Goal: Task Accomplishment & Management: Use online tool/utility

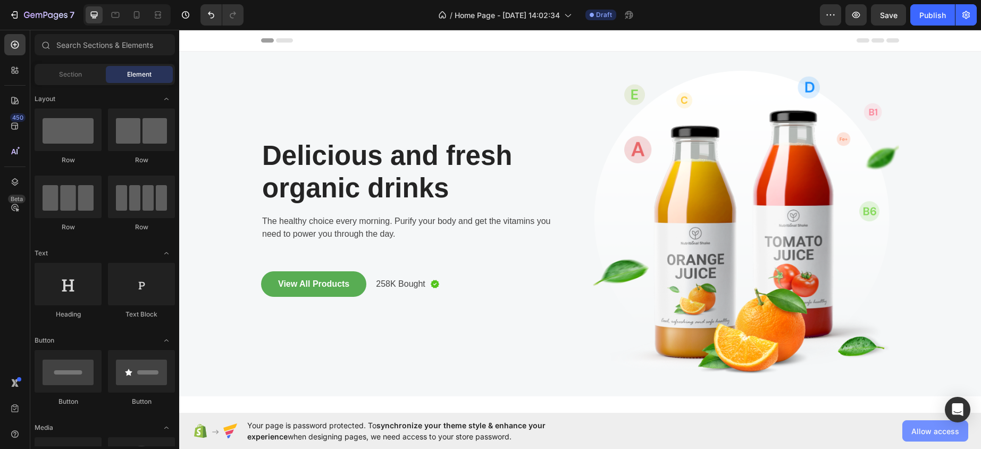
click at [921, 430] on span "Allow access" at bounding box center [936, 431] width 48 height 11
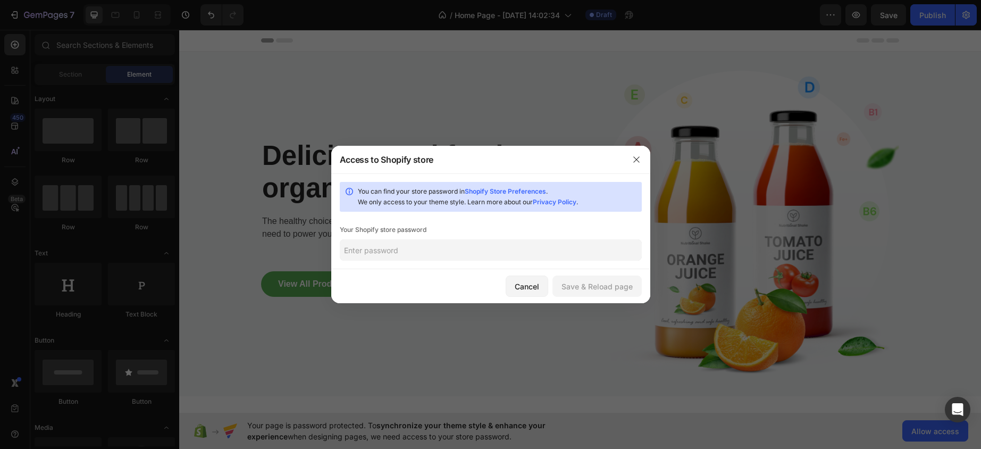
click at [498, 252] on input "text" at bounding box center [491, 249] width 302 height 21
type input "L"
type input "Letsgo1"
click at [589, 290] on div "Save & Reload page" at bounding box center [597, 286] width 71 height 11
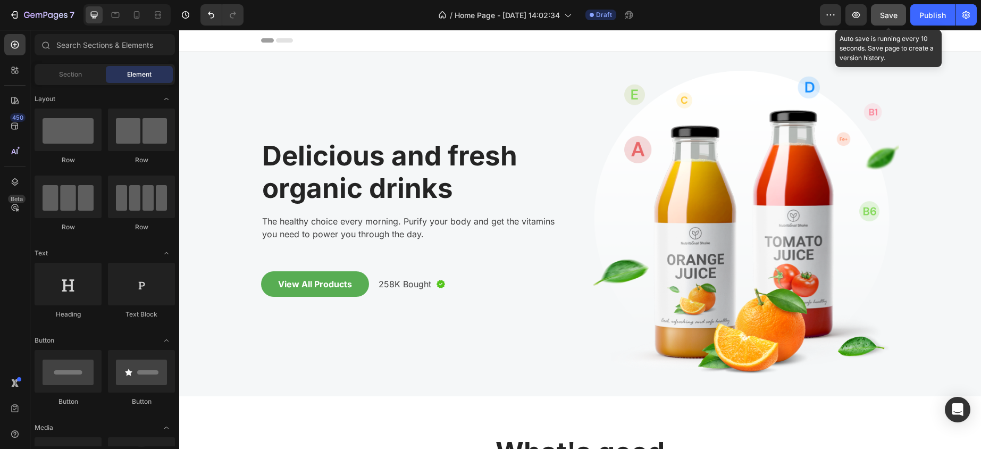
click at [885, 14] on span "Save" at bounding box center [889, 15] width 18 height 9
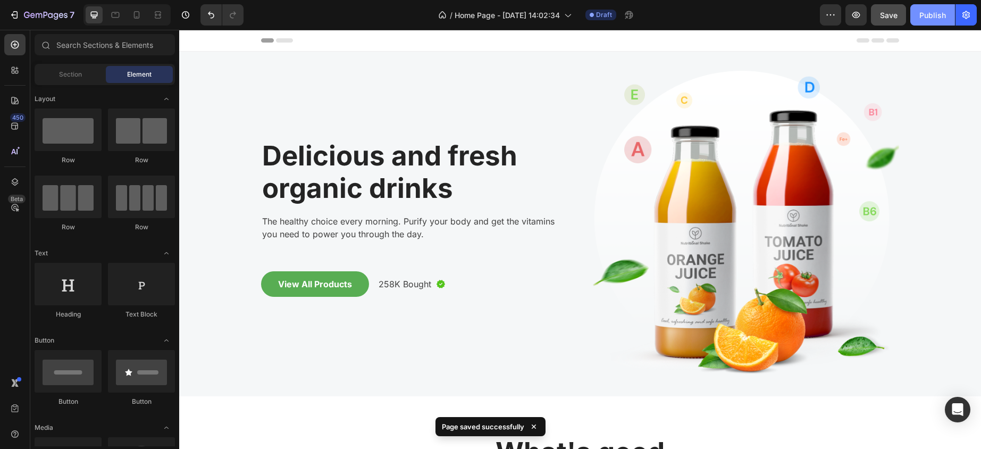
click at [917, 18] on button "Publish" at bounding box center [933, 14] width 45 height 21
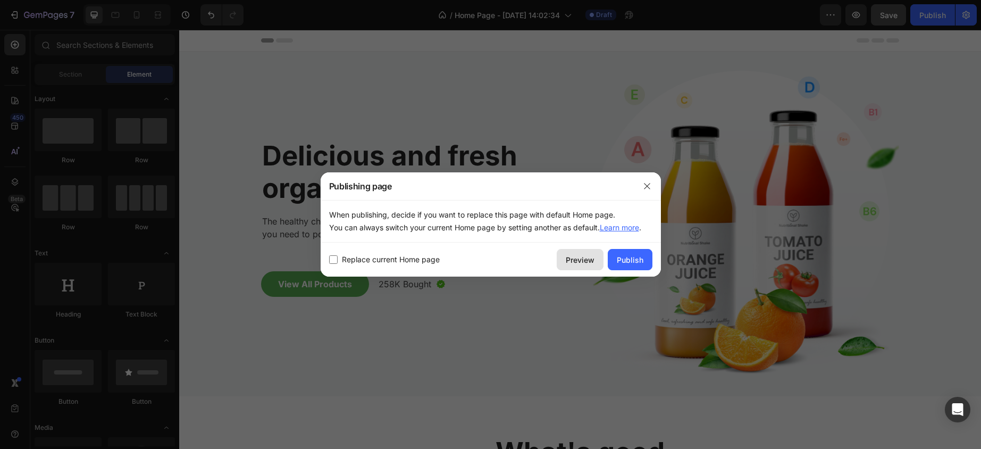
click at [593, 262] on div "Preview" at bounding box center [580, 259] width 29 height 11
click at [579, 265] on div "Preview" at bounding box center [580, 259] width 29 height 11
click at [645, 188] on icon "button" at bounding box center [647, 186] width 9 height 9
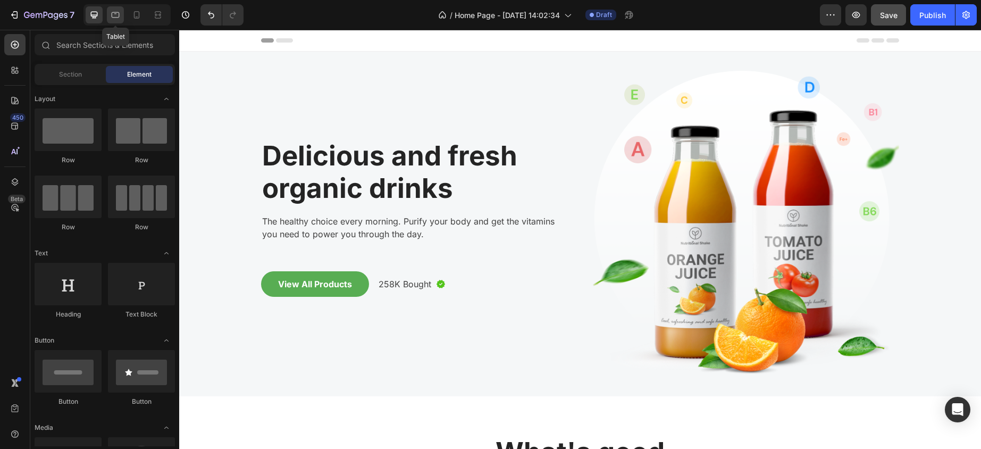
click at [119, 19] on icon at bounding box center [115, 15] width 11 height 11
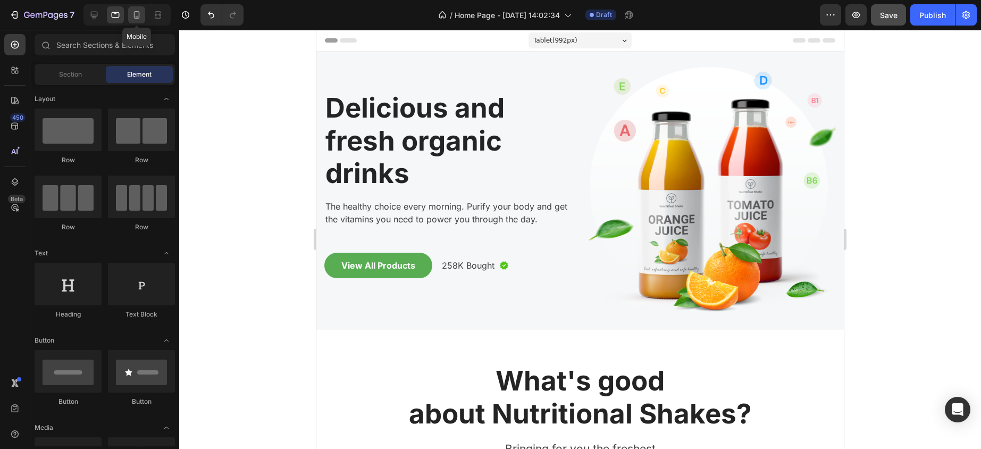
click at [133, 16] on icon at bounding box center [136, 15] width 11 height 11
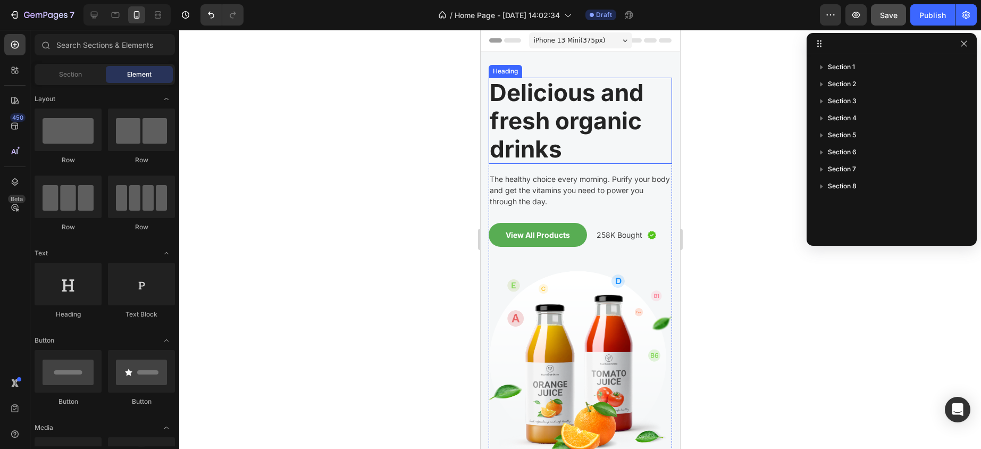
click at [499, 146] on p "Delicious and fresh organic drinks" at bounding box center [579, 121] width 181 height 84
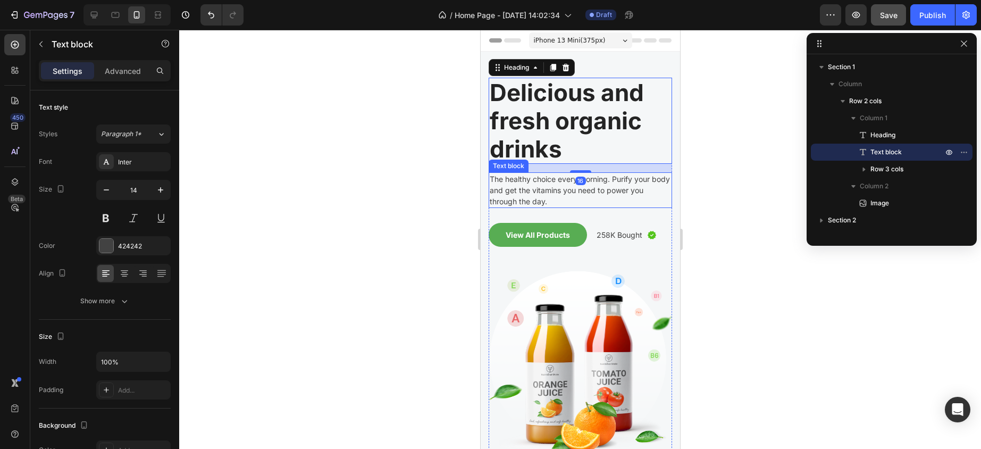
click at [527, 187] on p "The healthy choice every morning. Purify your body and get the vitamins you nee…" at bounding box center [579, 190] width 181 height 34
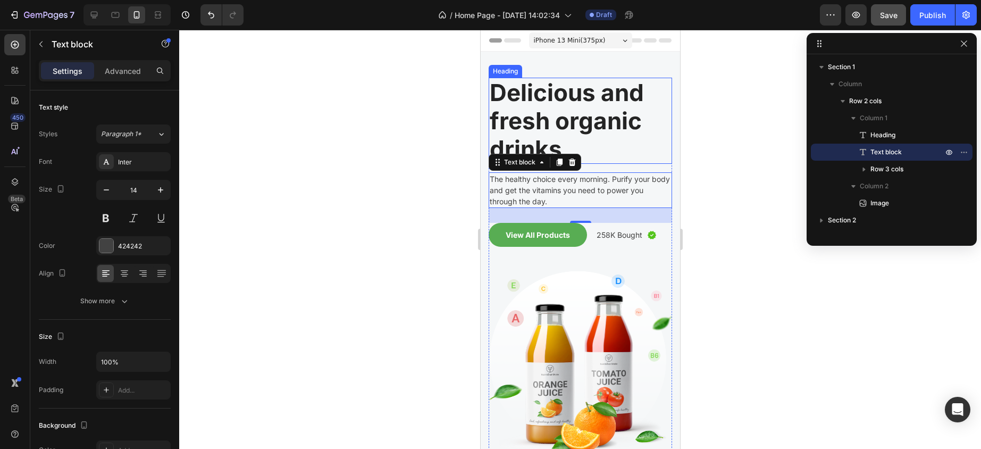
click at [554, 121] on p "Delicious and fresh organic drinks" at bounding box center [579, 121] width 181 height 84
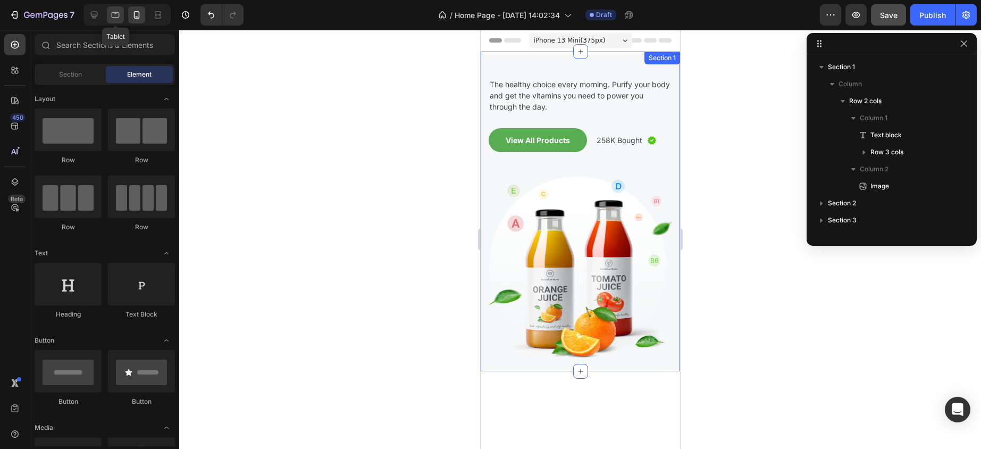
click at [115, 19] on icon at bounding box center [115, 15] width 11 height 11
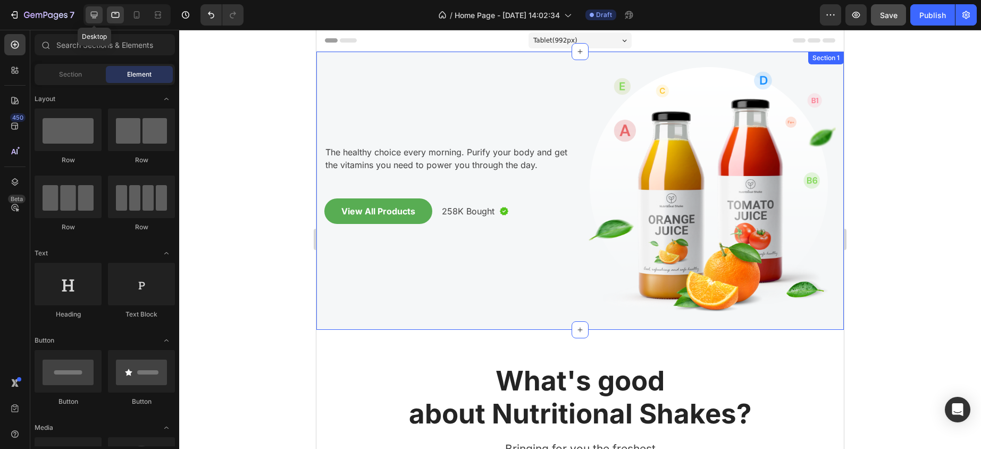
click at [91, 19] on icon at bounding box center [94, 15] width 11 height 11
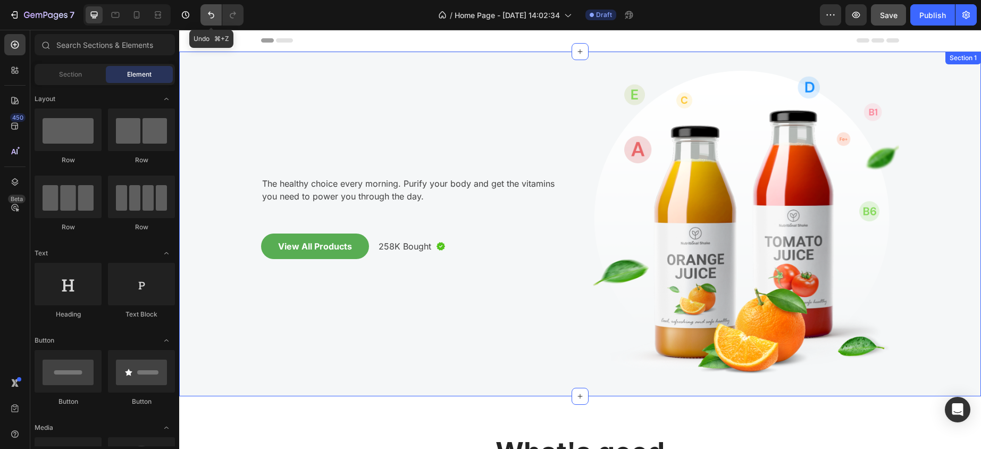
click at [207, 14] on icon "Undo/Redo" at bounding box center [211, 15] width 11 height 11
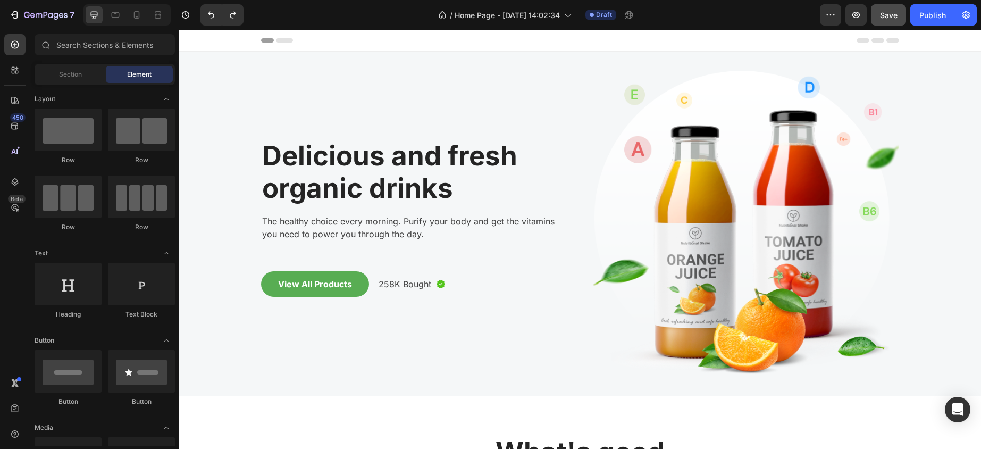
click at [302, 20] on div "/ Home Page - Sep 27, 14:02:34 Draft" at bounding box center [536, 14] width 568 height 21
click at [831, 16] on icon "button" at bounding box center [831, 15] width 11 height 11
